Goal: Information Seeking & Learning: Check status

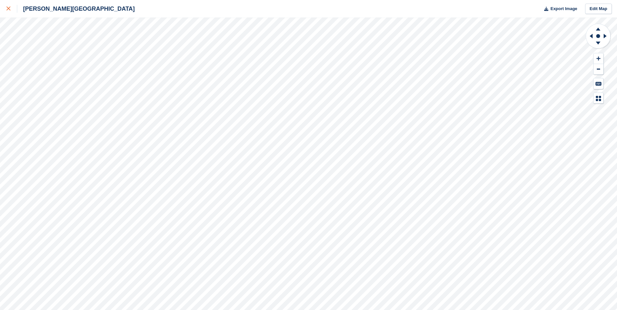
click at [8, 7] on div at bounding box center [12, 9] width 11 height 8
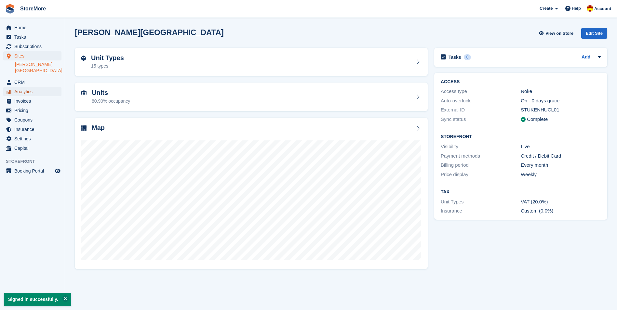
click at [26, 87] on span "Analytics" at bounding box center [33, 91] width 39 height 9
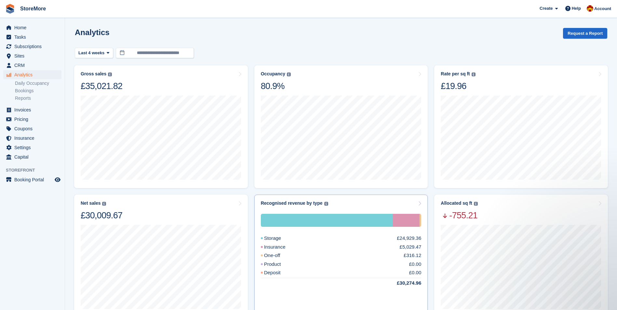
click at [293, 222] on div at bounding box center [327, 220] width 132 height 13
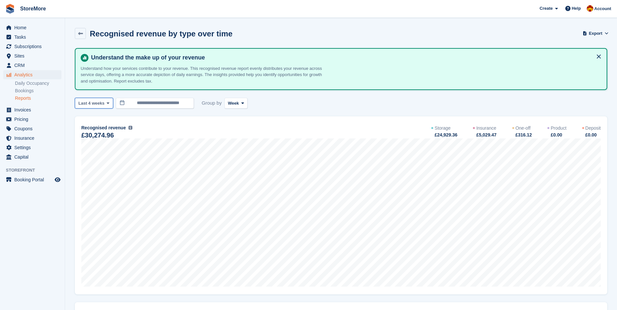
click at [98, 100] on button "Last 4 weeks" at bounding box center [94, 103] width 38 height 11
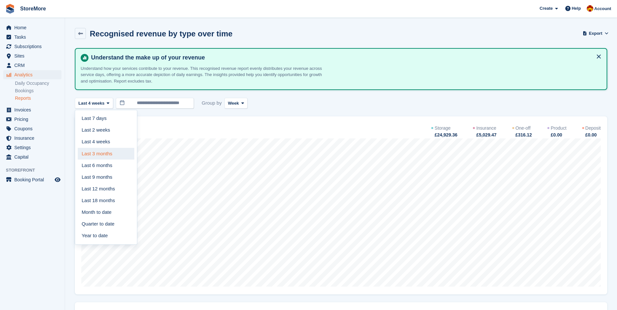
click at [104, 154] on link "Last 3 months" at bounding box center [106, 154] width 57 height 12
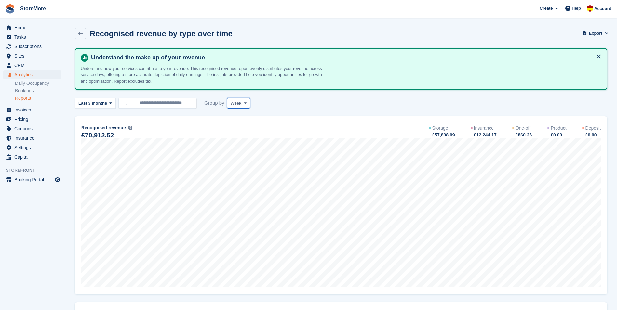
click at [244, 104] on icon at bounding box center [245, 103] width 3 height 4
click at [239, 141] on link "Month" at bounding box center [258, 142] width 57 height 12
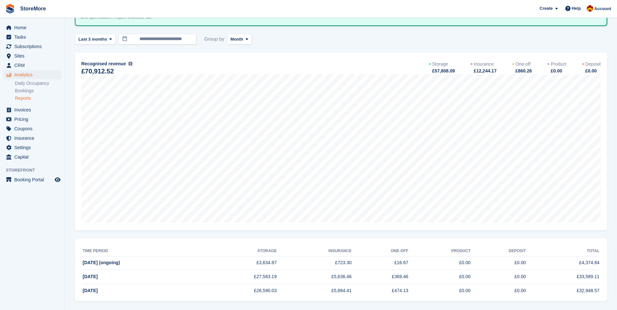
scroll to position [69, 0]
